Goal: Task Accomplishment & Management: Use online tool/utility

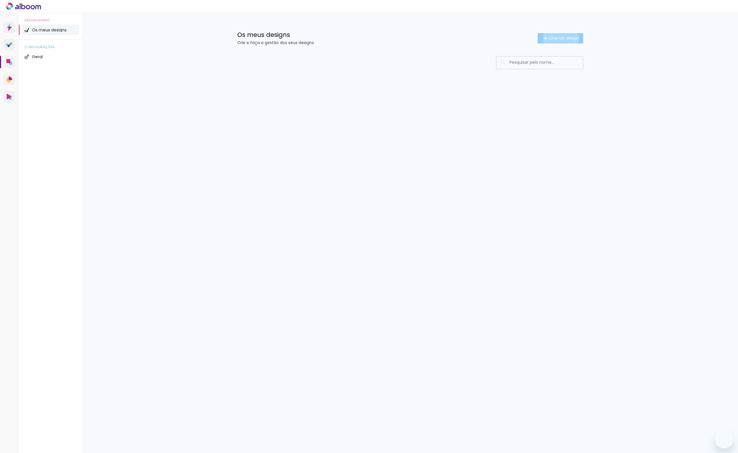
click at [560, 39] on span "Criar um design" at bounding box center [564, 38] width 30 height 4
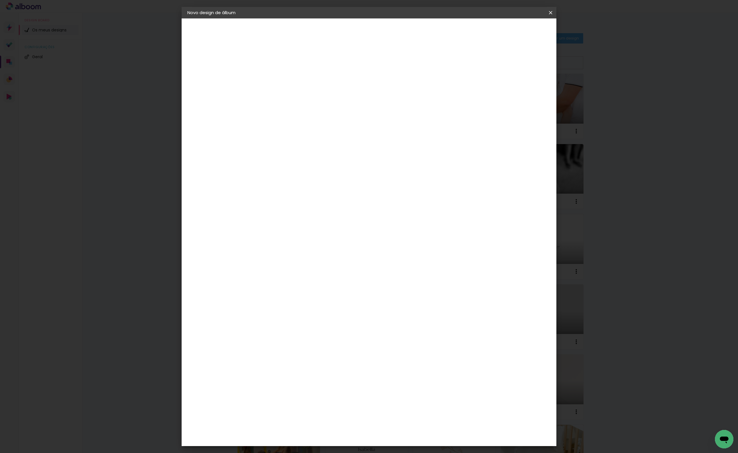
click at [282, 82] on div at bounding box center [282, 82] width 0 height 1
type input "Batizado"
type paper-input "Batizado"
type input "Batizado Lyana e [PERSON_NAME]"
type paper-input "Batizado Lyana e [PERSON_NAME]"
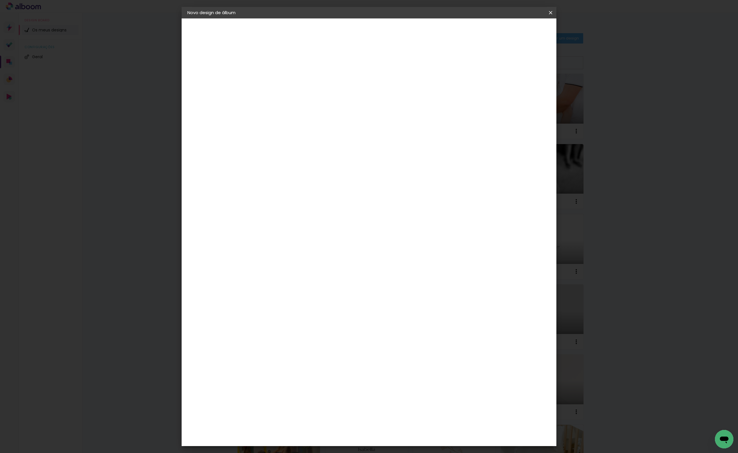
click at [533, 17] on header "Novo design de álbum" at bounding box center [369, 13] width 375 height 12
click at [0, 0] on slot "Avançar" at bounding box center [0, 0] width 0 height 0
click at [315, 130] on div "DreambooksPro" at bounding box center [296, 130] width 37 height 5
click at [366, 27] on paper-button "Avançar" at bounding box center [352, 31] width 28 height 10
click at [313, 102] on paper-input-container "Linha" at bounding box center [296, 100] width 33 height 15
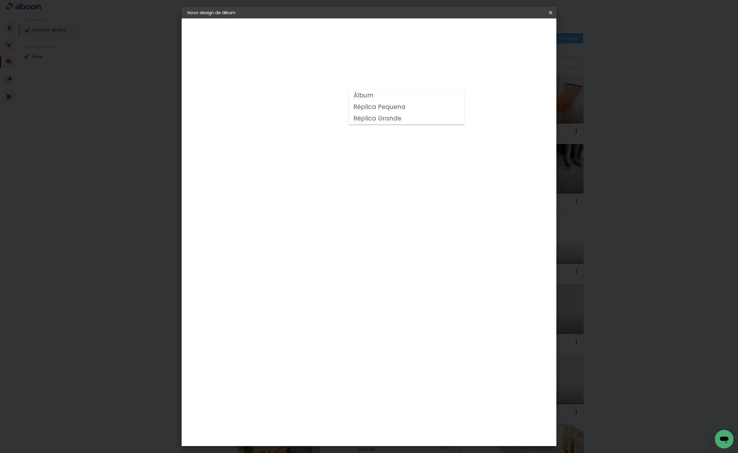
click at [378, 97] on paper-item "Álbum" at bounding box center [406, 96] width 115 height 12
type input "Álbum"
click at [321, 274] on span "25 × 25" at bounding box center [307, 280] width 27 height 12
click at [530, 13] on header "Novo design de álbum" at bounding box center [369, 13] width 375 height 12
click at [0, 0] on slot "Avançar" at bounding box center [0, 0] width 0 height 0
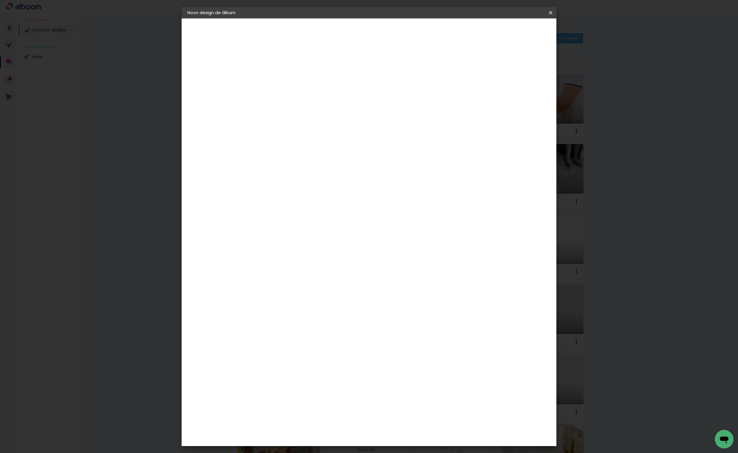
click at [514, 30] on span "Iniciar design" at bounding box center [501, 31] width 26 height 4
